Goal: Task Accomplishment & Management: Manage account settings

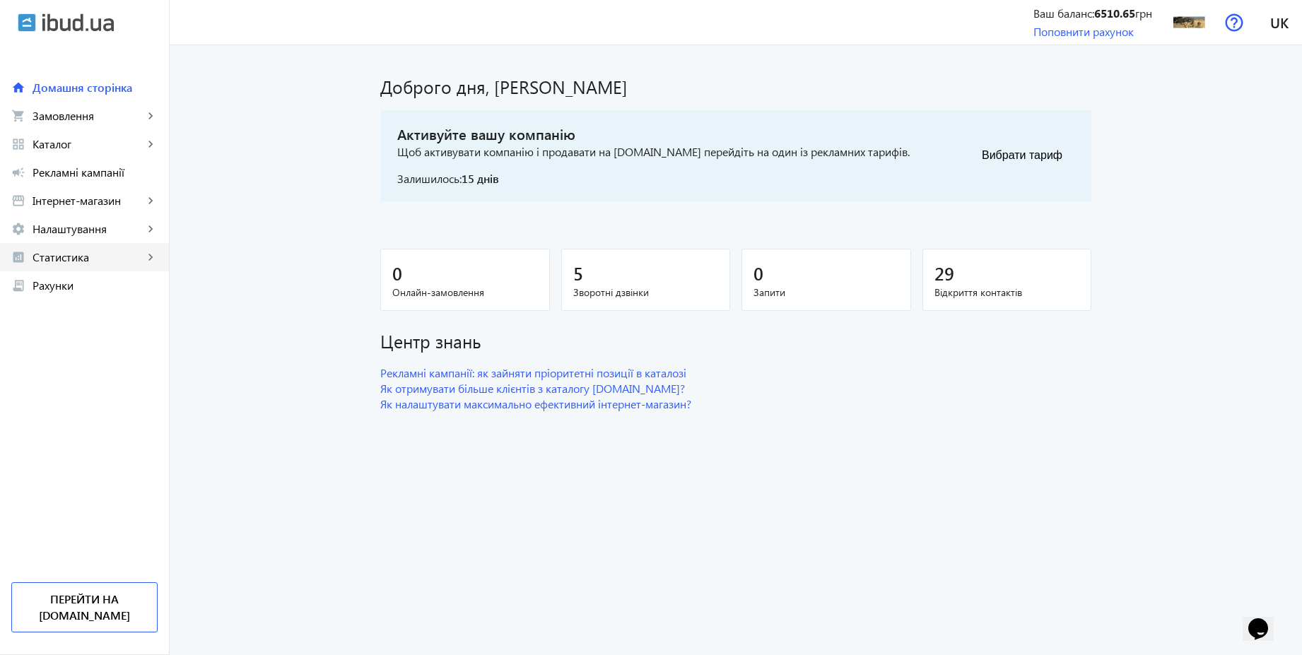
click at [78, 261] on span "Статистика" at bounding box center [88, 257] width 111 height 14
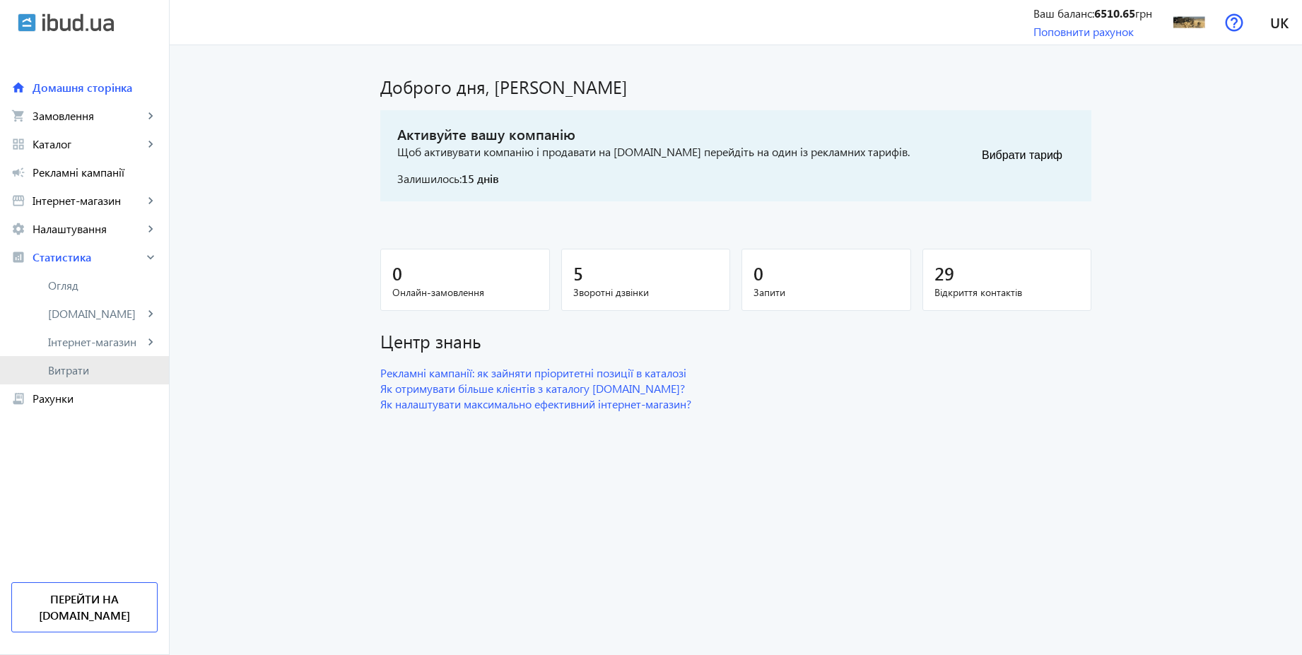
click at [81, 369] on span "Витрати" at bounding box center [103, 370] width 110 height 14
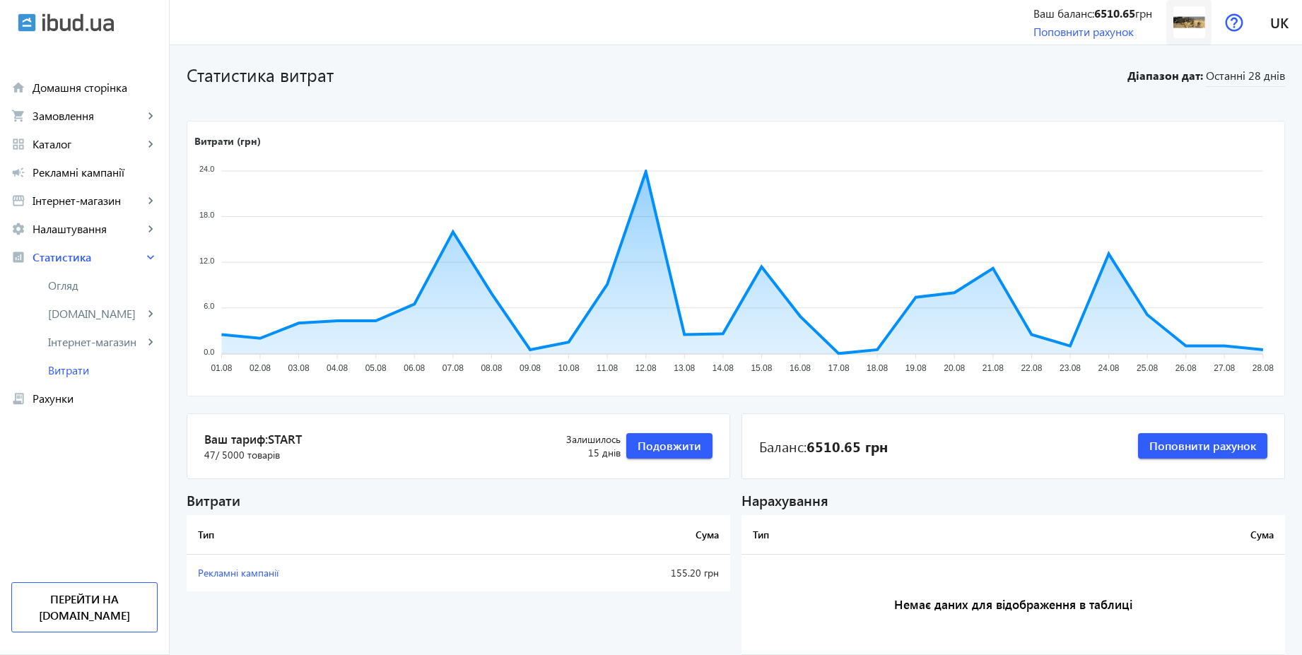
click at [1182, 38] on span at bounding box center [1188, 23] width 45 height 34
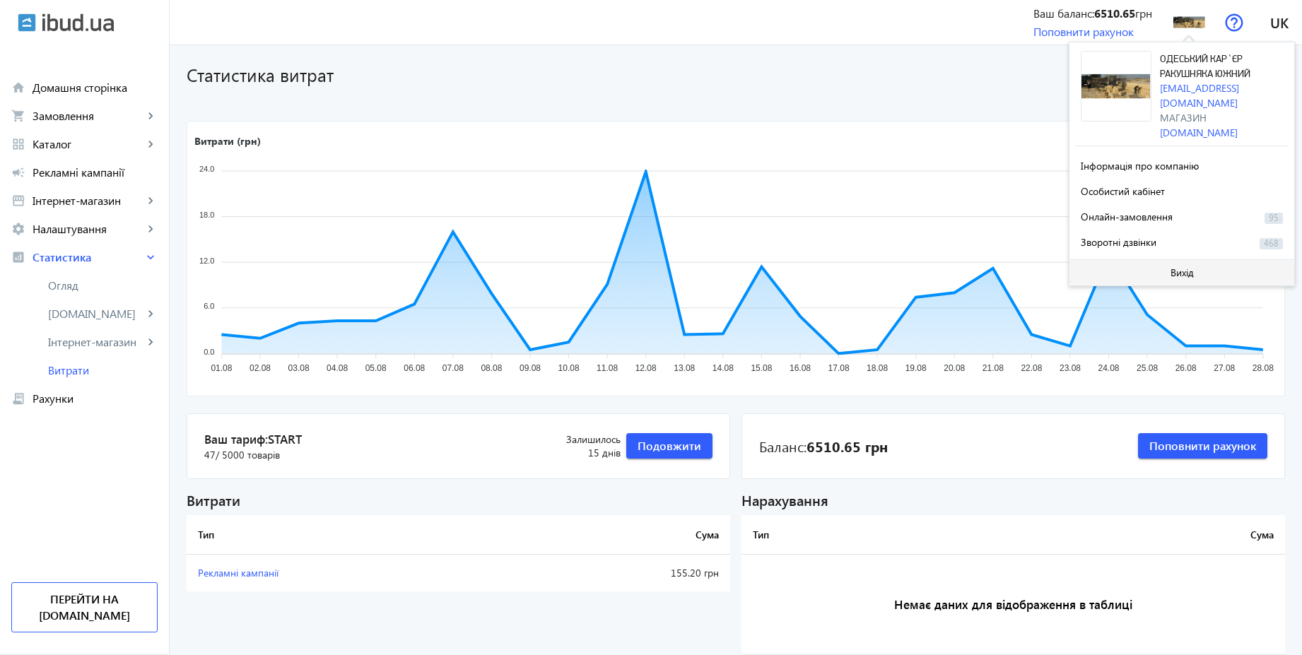
click at [1170, 267] on span "Вихід" at bounding box center [1181, 272] width 23 height 11
